Goal: Information Seeking & Learning: Learn about a topic

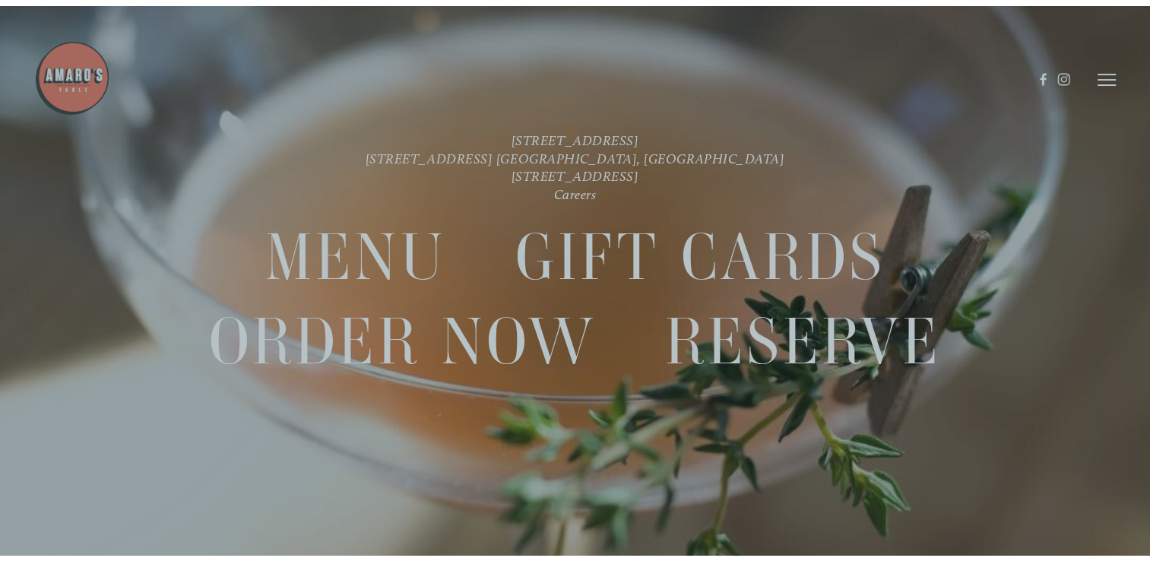
scroll to position [31, 0]
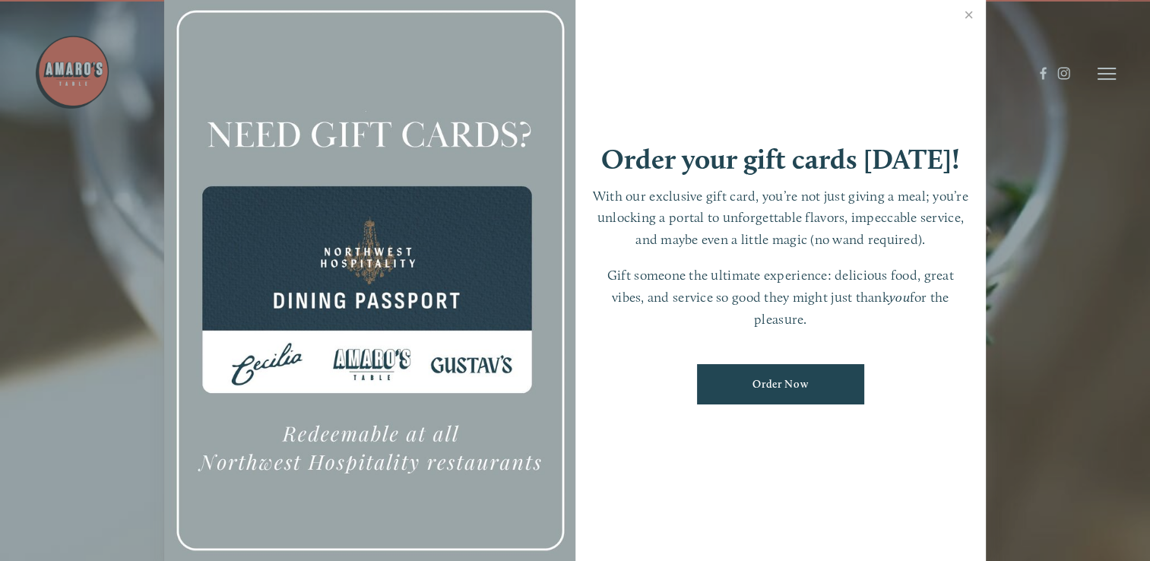
click at [374, 251] on div at bounding box center [369, 280] width 411 height 575
click at [968, 17] on link "Close" at bounding box center [969, 16] width 30 height 43
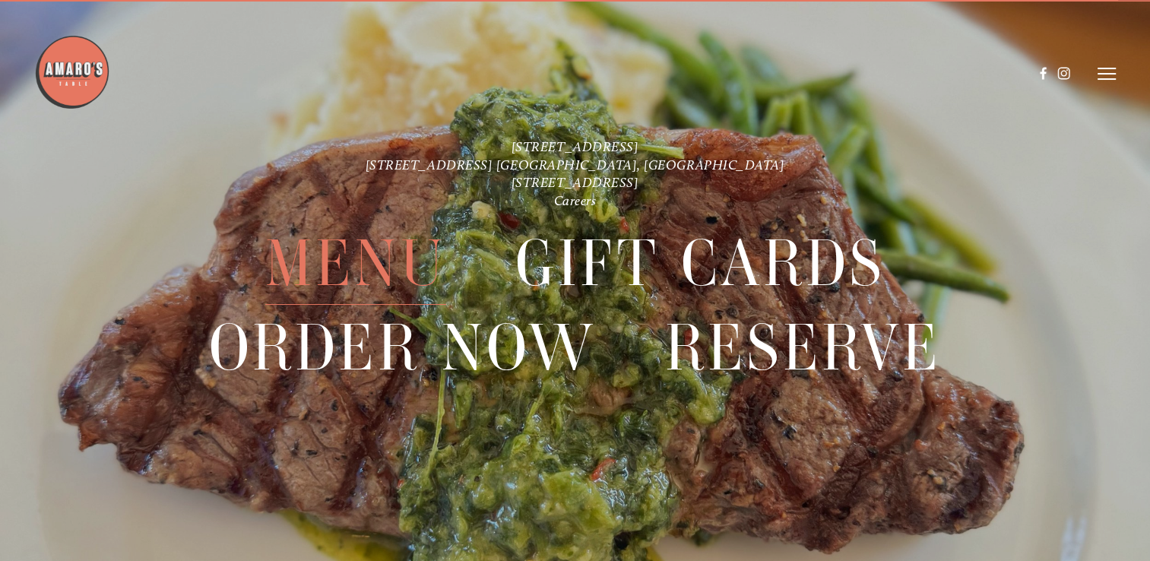
click at [328, 249] on span "Menu" at bounding box center [355, 263] width 181 height 83
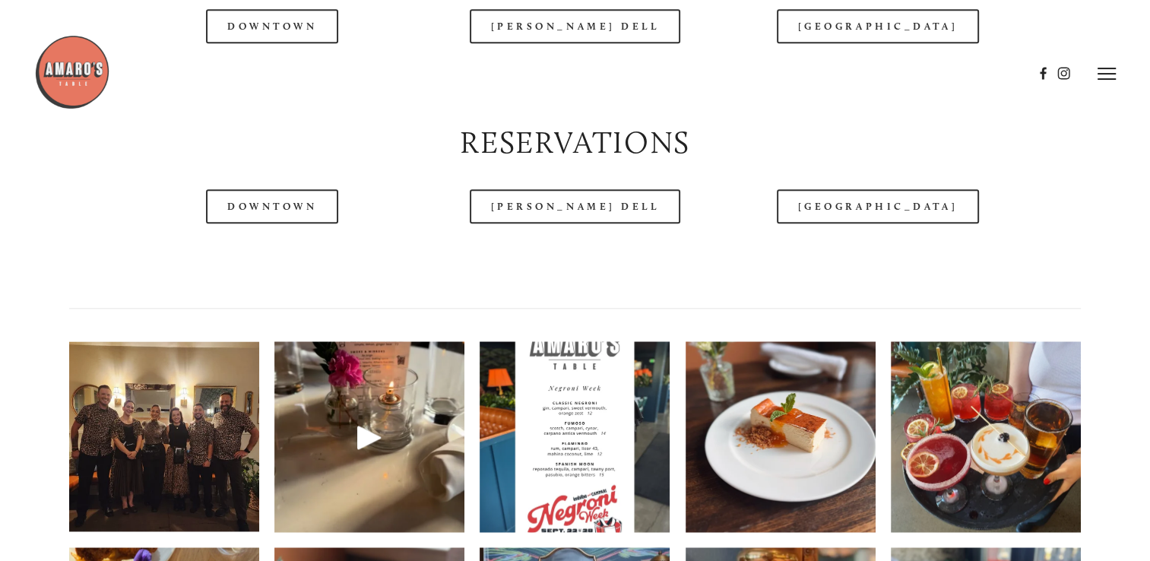
scroll to position [1900, 0]
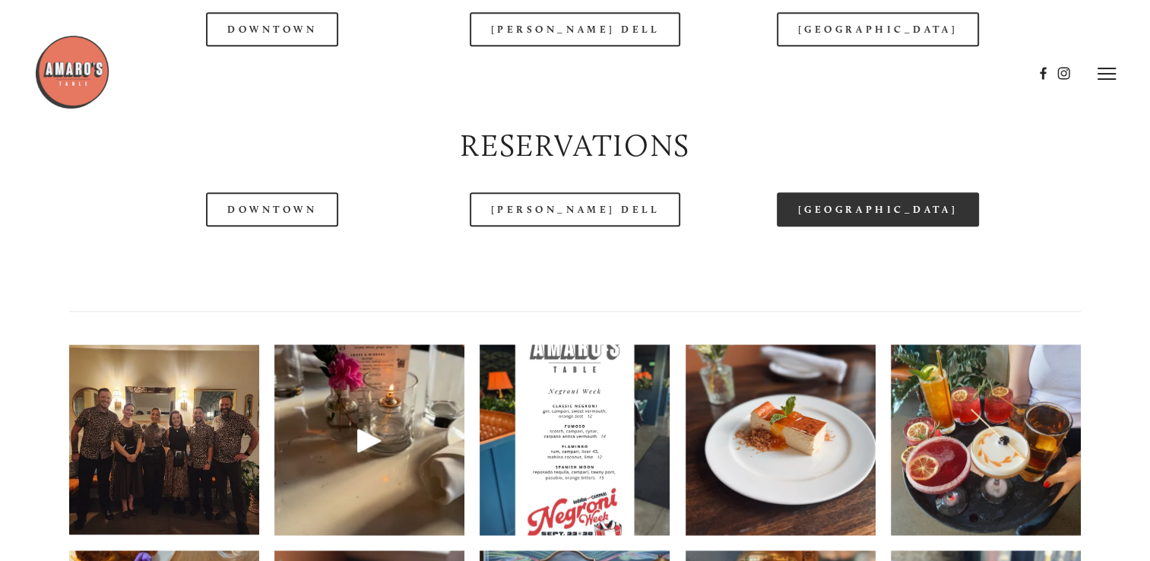
click at [909, 227] on link "[GEOGRAPHIC_DATA]" at bounding box center [878, 209] width 202 height 34
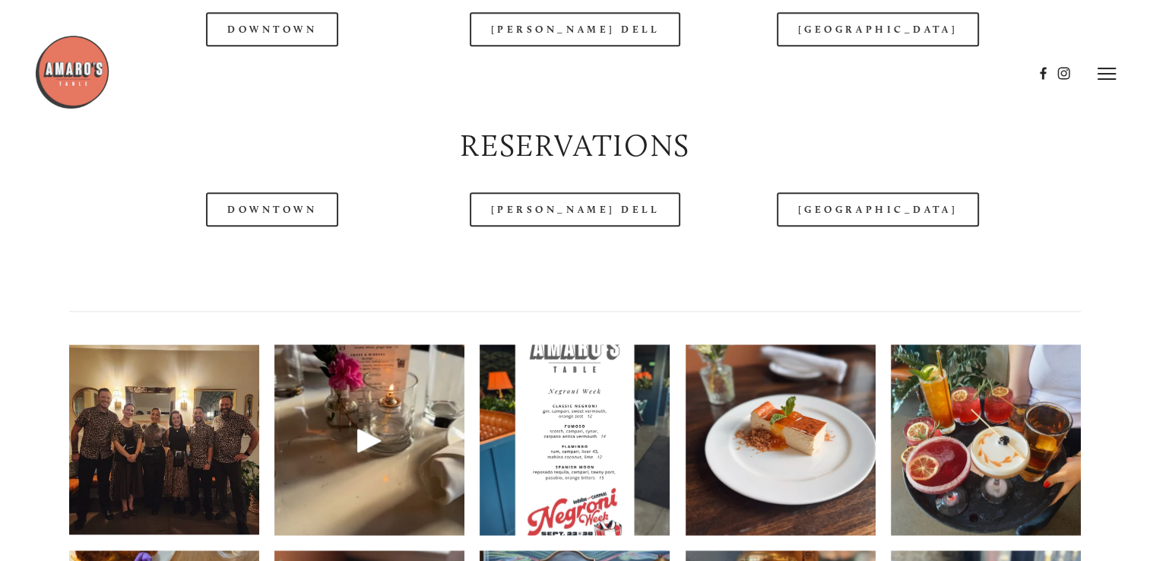
click at [895, 78] on div at bounding box center [533, 73] width 999 height 78
click at [886, 74] on div at bounding box center [533, 73] width 999 height 78
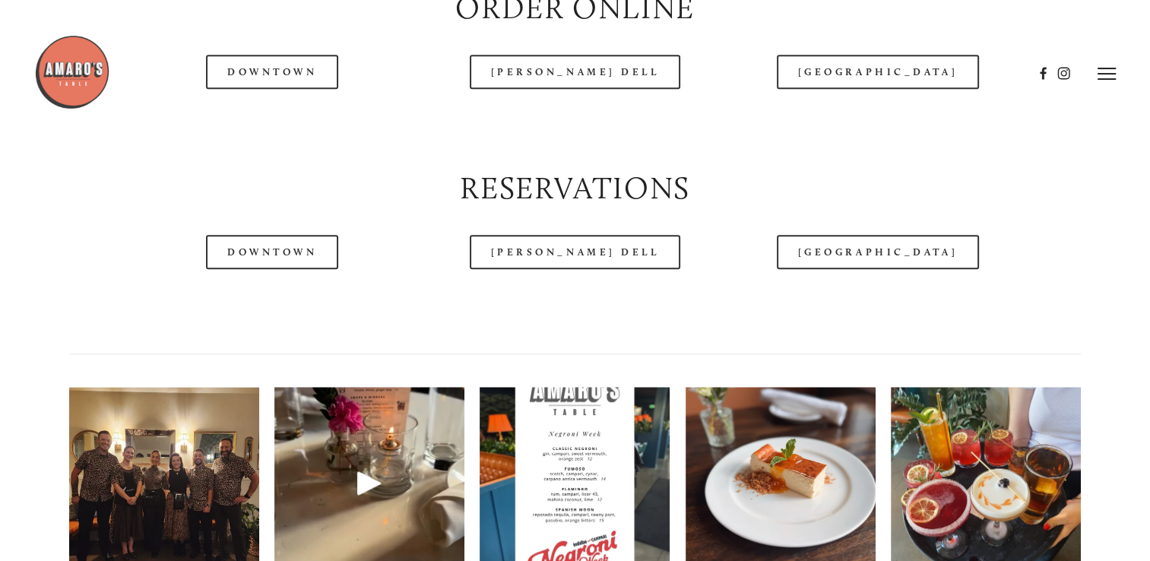
scroll to position [1824, 0]
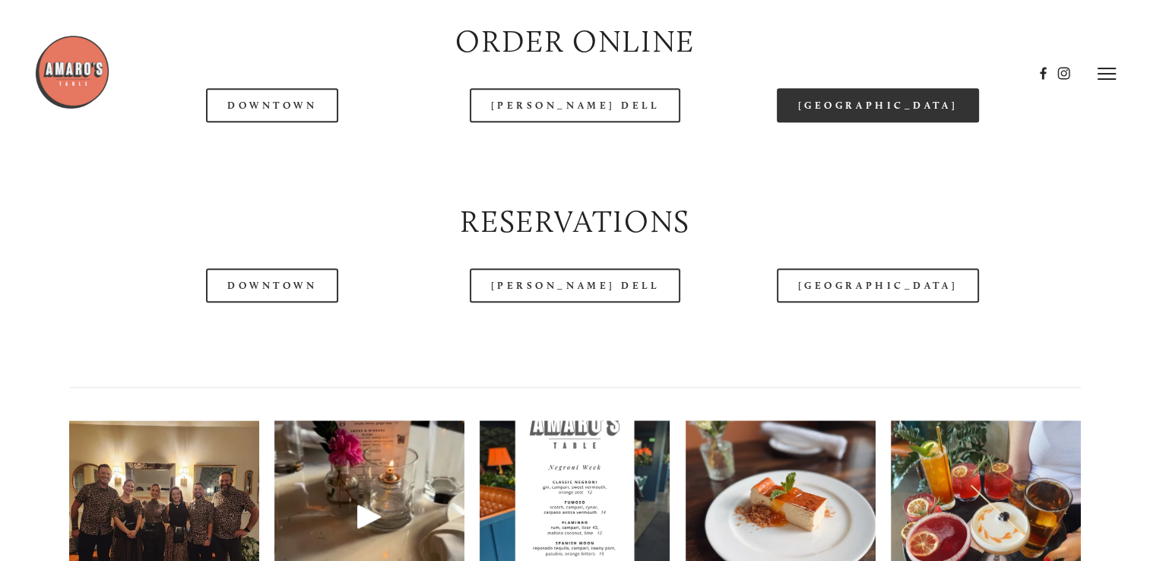
click at [868, 122] on link "[GEOGRAPHIC_DATA]" at bounding box center [878, 105] width 202 height 34
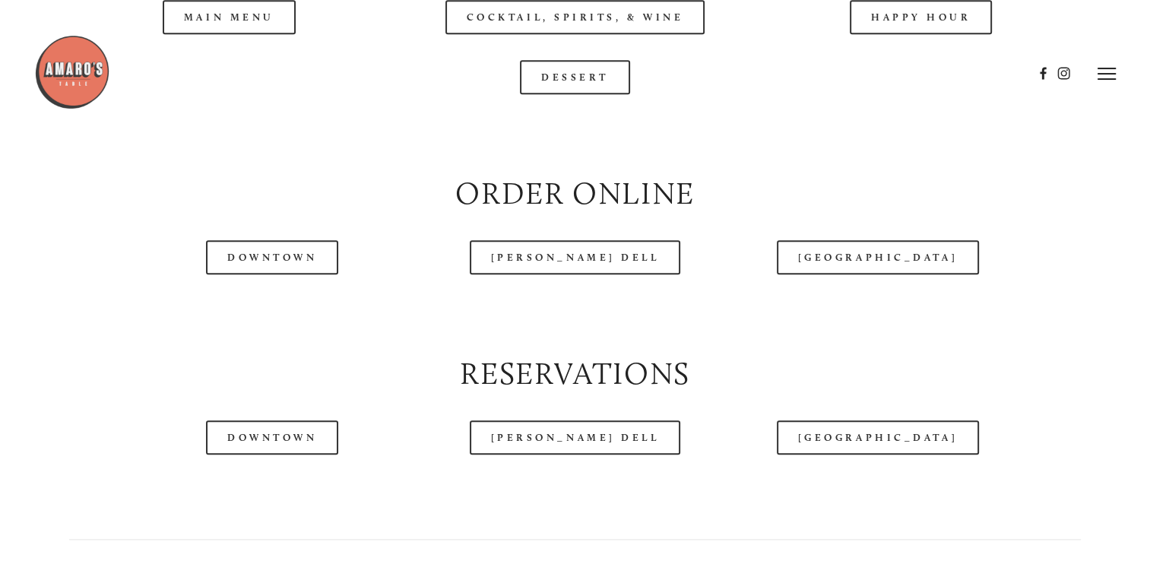
scroll to position [1596, 0]
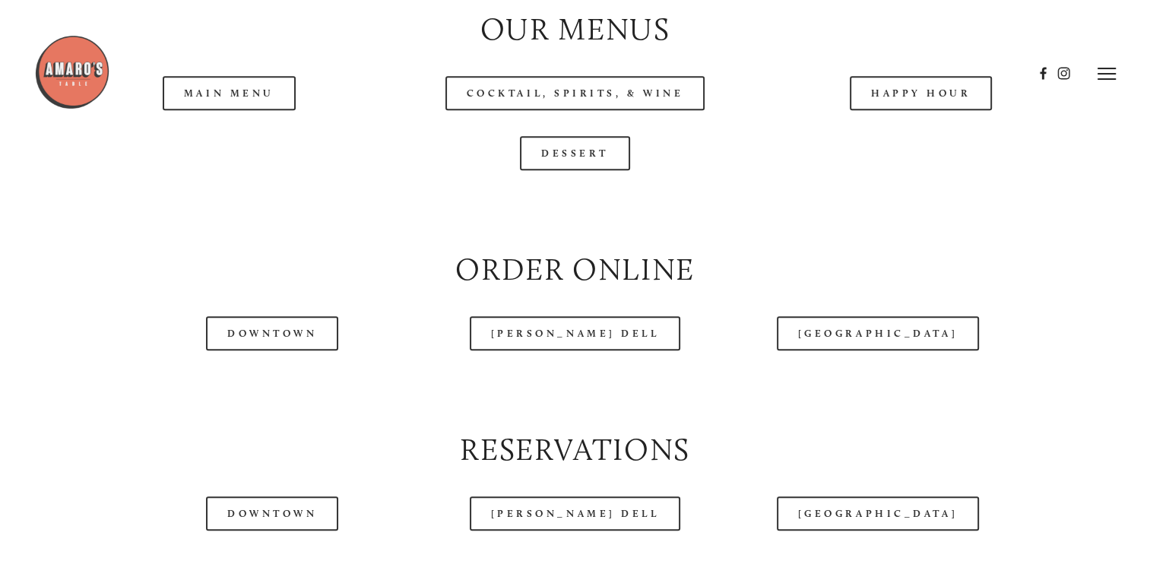
click at [946, 137] on header "Menu Order Now Visit Gallery 0" at bounding box center [574, 73] width 1081 height 147
click at [879, 143] on header "Menu Order Now Visit Gallery 0" at bounding box center [574, 73] width 1081 height 147
click at [225, 134] on header "Menu Order Now Visit Gallery 0" at bounding box center [574, 73] width 1081 height 147
click at [269, 146] on header "Menu Order Now Visit Gallery 0" at bounding box center [574, 73] width 1081 height 147
click at [260, 110] on link "Main Menu" at bounding box center [229, 93] width 133 height 34
